Goal: Information Seeking & Learning: Get advice/opinions

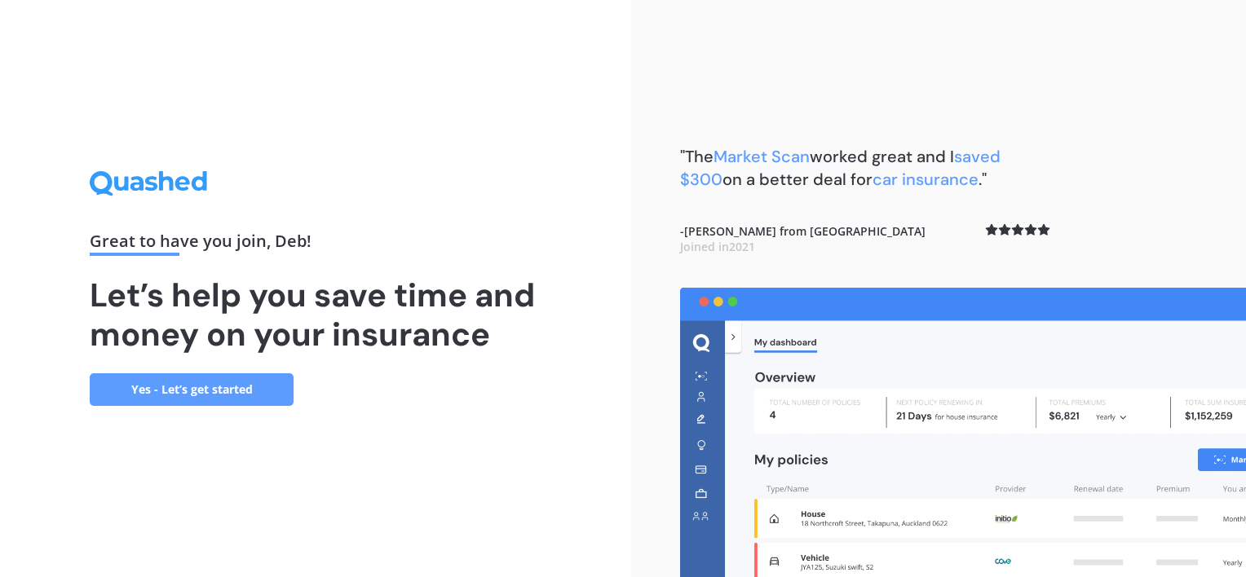
click at [129, 393] on link "Yes - Let’s get started" at bounding box center [192, 389] width 204 height 33
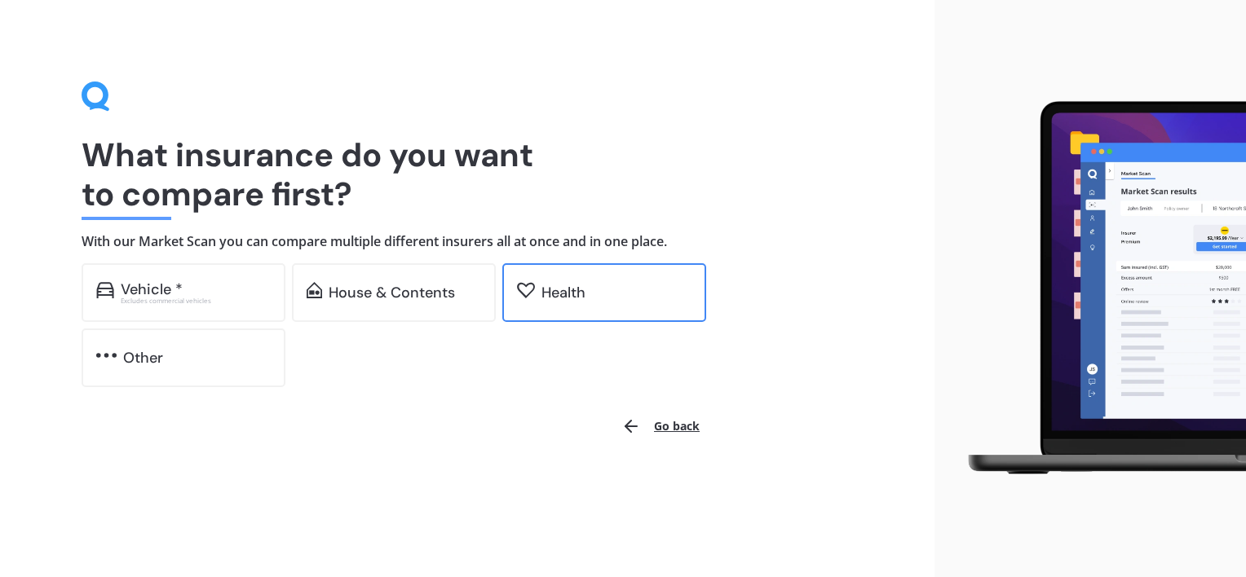
click at [600, 292] on div "Health" at bounding box center [616, 293] width 150 height 16
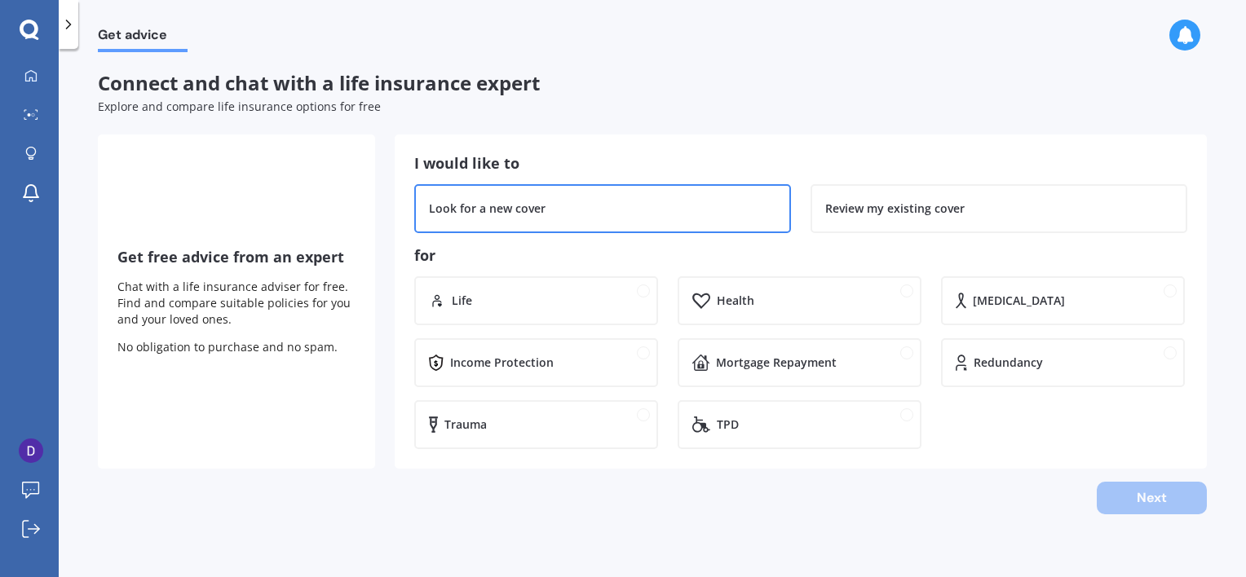
click at [703, 210] on div "Look for a new cover" at bounding box center [602, 209] width 347 height 16
click at [731, 310] on div "Health" at bounding box center [799, 300] width 244 height 49
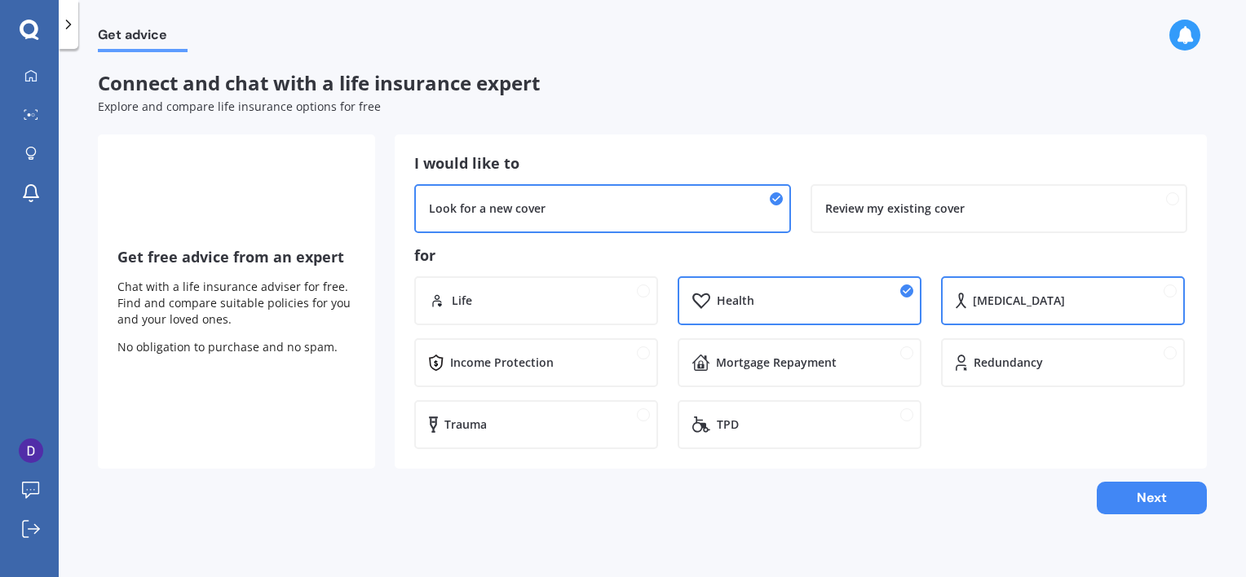
click at [1009, 316] on div "[MEDICAL_DATA]" at bounding box center [1063, 300] width 244 height 49
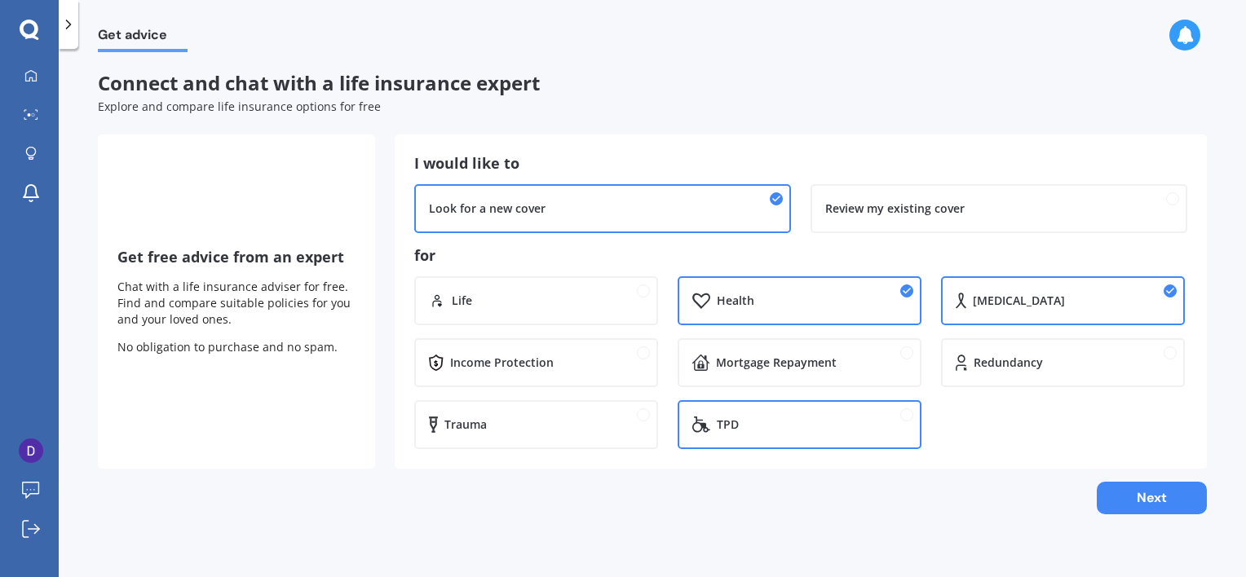
click at [705, 435] on div "TPD" at bounding box center [799, 424] width 244 height 49
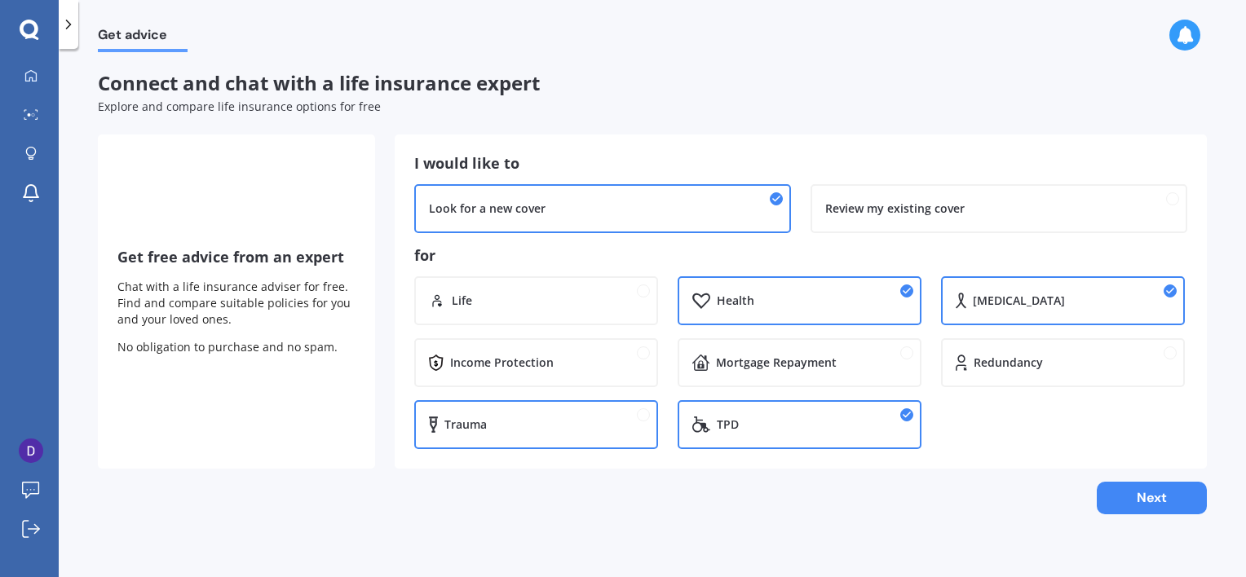
click at [537, 420] on div "Trauma" at bounding box center [543, 425] width 199 height 16
click at [1150, 502] on button "Next" at bounding box center [1152, 498] width 110 height 33
